Goal: Task Accomplishment & Management: Manage account settings

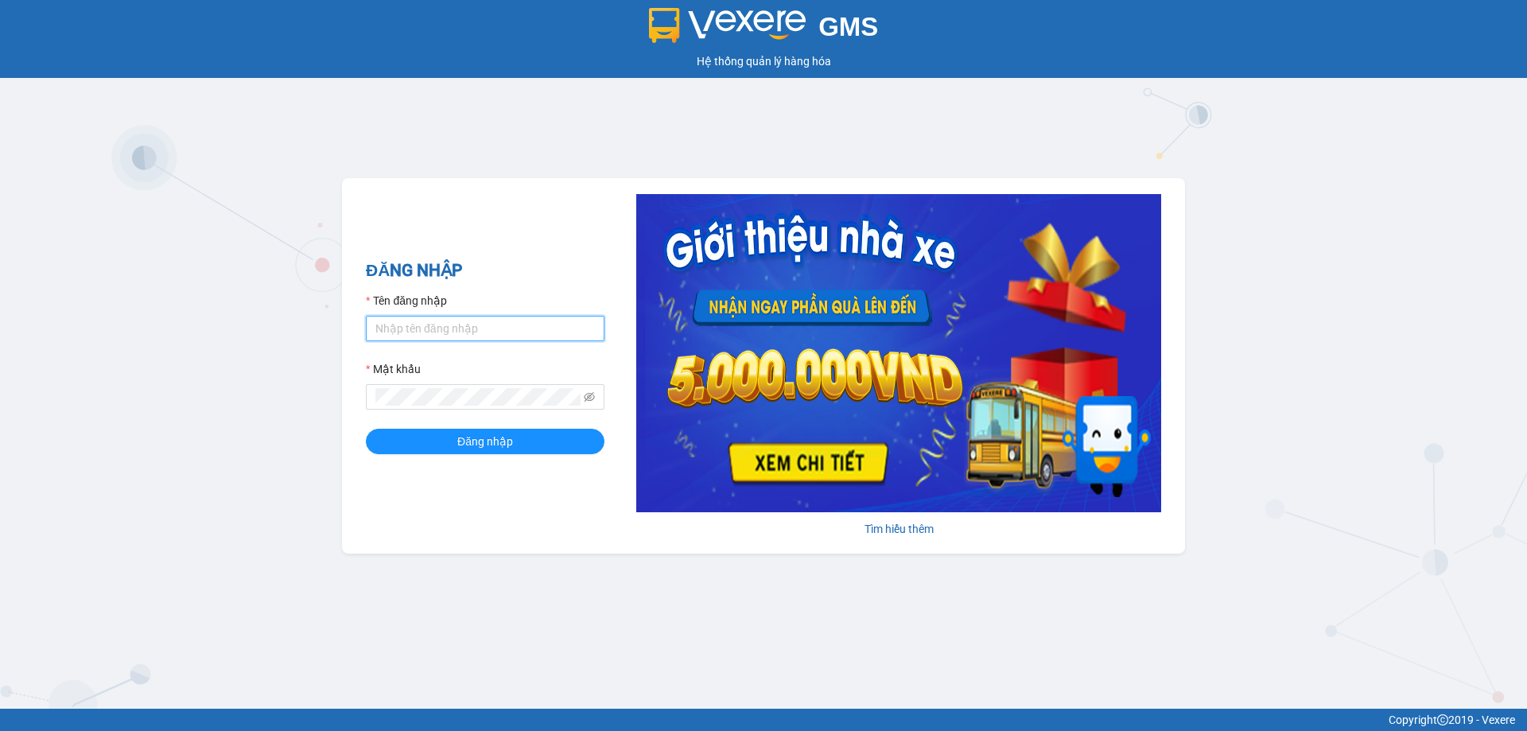
type input "tonga.quehuong"
click at [472, 157] on div "GMS Hệ thống quản lý hàng hóa ĐĂNG NHẬP Tên đăng nhập tonga.quehuong Mật khẩu Đ…" at bounding box center [763, 354] width 1527 height 709
